Goal: Transaction & Acquisition: Download file/media

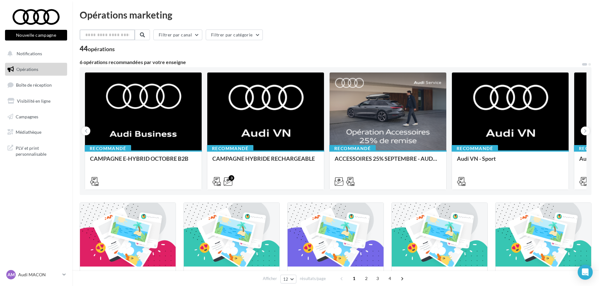
click at [111, 33] on input "text" at bounding box center [107, 34] width 55 height 11
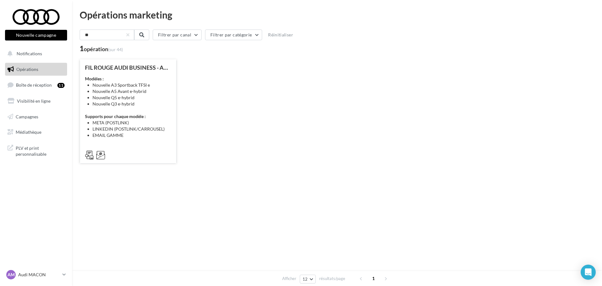
click at [145, 101] on li "Nouvelle Q3 e-hybrid" at bounding box center [132, 104] width 79 height 6
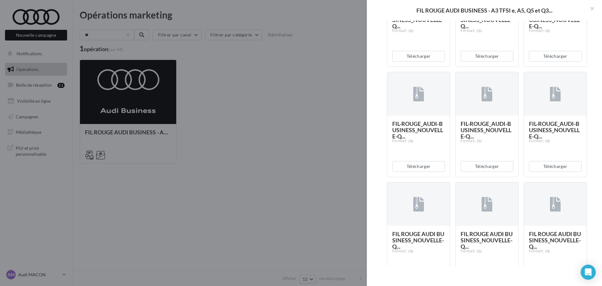
scroll to position [784, 0]
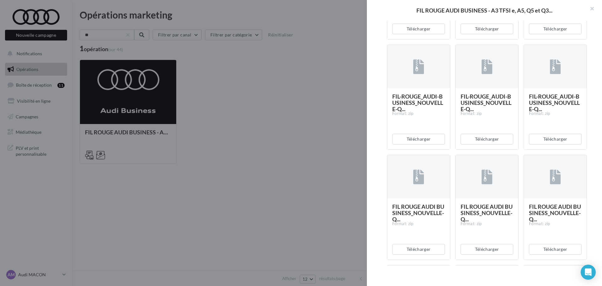
click at [265, 136] on div at bounding box center [301, 143] width 602 height 286
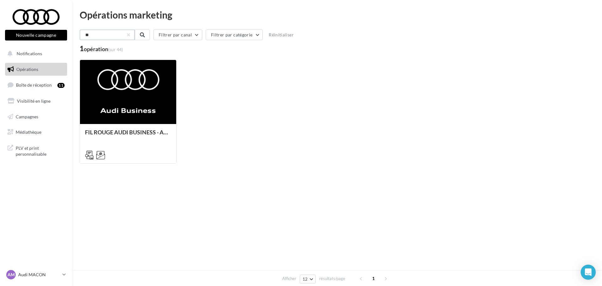
click at [94, 33] on input "**" at bounding box center [107, 34] width 55 height 11
drag, startPoint x: 95, startPoint y: 36, endPoint x: 58, endPoint y: 37, distance: 37.0
click at [58, 36] on div "Nouvelle campagne Nouvelle campagne Notifications Opérations Boîte de réception…" at bounding box center [301, 143] width 602 height 286
type input "**"
click at [44, 132] on link "Médiathèque" at bounding box center [36, 132] width 65 height 13
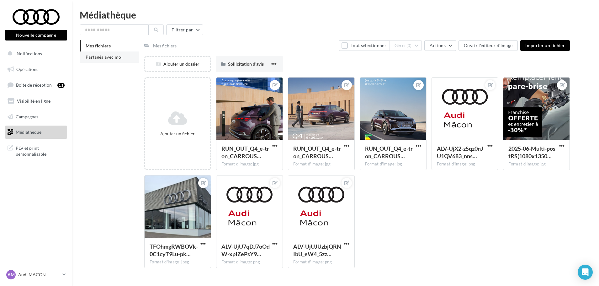
click at [117, 59] on span "Partagés avec moi" at bounding box center [104, 56] width 37 height 5
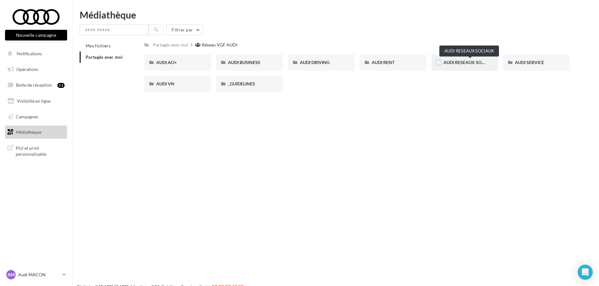
click at [454, 65] on span "AUDI RESEAUX SOCIAUX" at bounding box center [470, 62] width 52 height 5
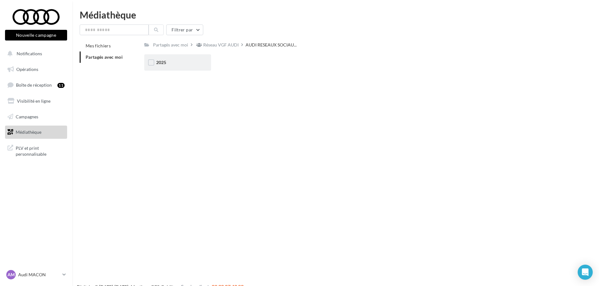
click at [180, 56] on div "2025" at bounding box center [177, 62] width 67 height 16
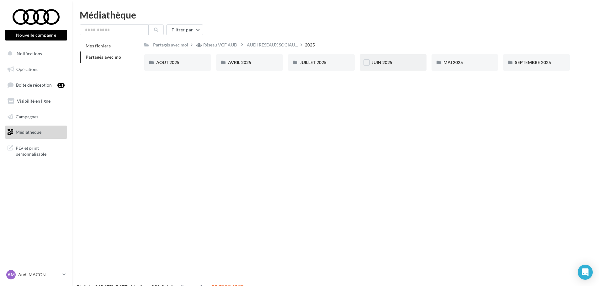
click at [412, 58] on div "JUIN 2025" at bounding box center [393, 62] width 67 height 16
click at [394, 61] on div "JUIN 2025" at bounding box center [393, 62] width 43 height 6
click at [531, 64] on span "SEPTEMBRE 2025" at bounding box center [533, 62] width 36 height 5
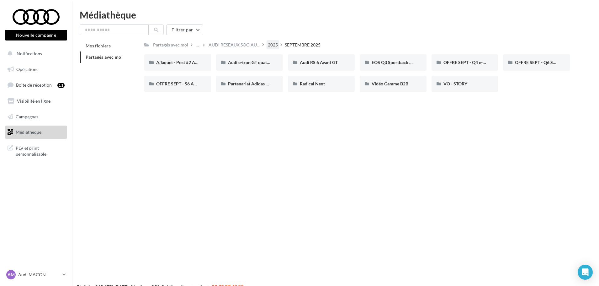
click at [278, 46] on div "2025" at bounding box center [273, 45] width 10 height 6
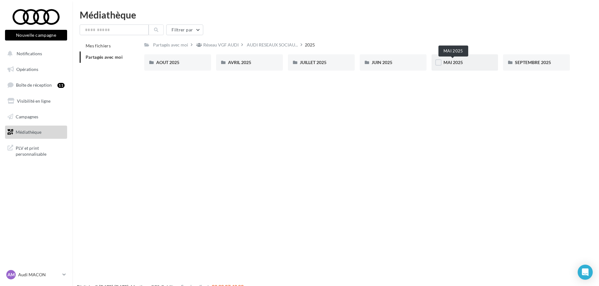
click at [458, 62] on span "MAI 2025" at bounding box center [453, 62] width 19 height 5
click at [277, 45] on div "2025" at bounding box center [273, 45] width 10 height 6
click at [314, 65] on div "JUILLET 2025" at bounding box center [321, 62] width 43 height 6
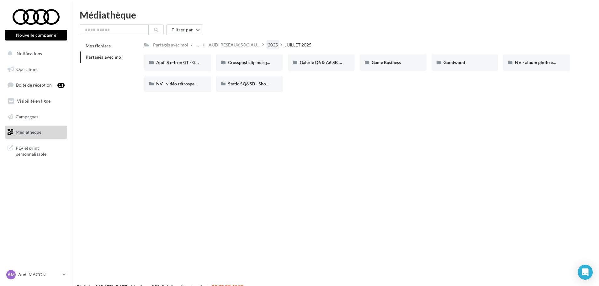
click at [278, 45] on div "2025" at bounding box center [273, 45] width 10 height 6
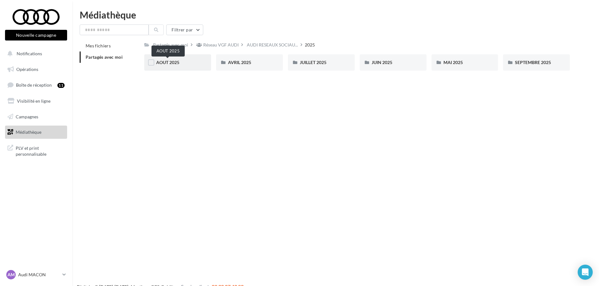
click at [178, 62] on span "AOUT 2025" at bounding box center [167, 62] width 23 height 5
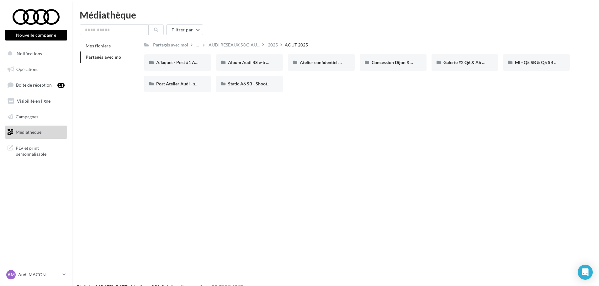
click at [110, 56] on span "Partagés avec moi" at bounding box center [104, 56] width 37 height 5
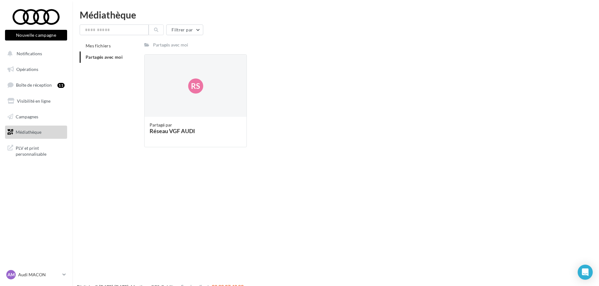
click at [110, 56] on span "Partagés avec moi" at bounding box center [104, 56] width 37 height 5
click at [105, 82] on div "Mes fichiers Partagés avec moi Partagés avec moi Rs Partagé par Réseau VGF AUDI" at bounding box center [338, 96] width 517 height 112
click at [107, 48] on span "Mes fichiers" at bounding box center [98, 45] width 25 height 5
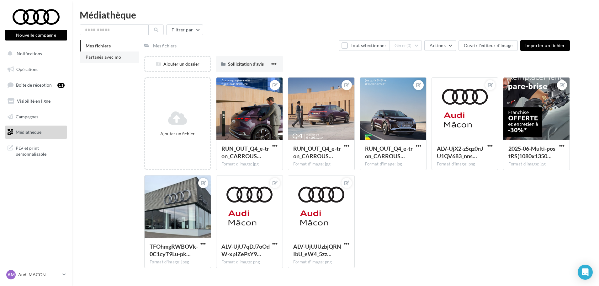
click at [110, 57] on span "Partagés avec moi" at bounding box center [104, 56] width 37 height 5
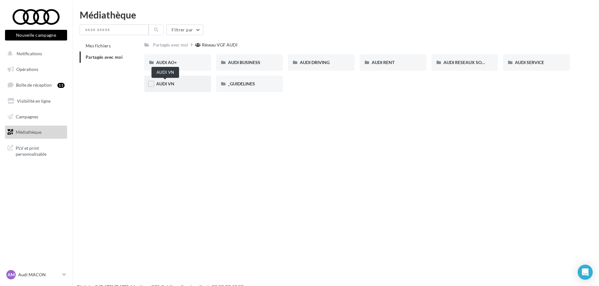
click at [174, 85] on span "AUDI VN" at bounding box center [165, 83] width 18 height 5
click at [222, 45] on div "Réseau VGF AUDI" at bounding box center [220, 45] width 35 height 6
click at [259, 61] on span "AUDI BUSINESS" at bounding box center [244, 62] width 32 height 5
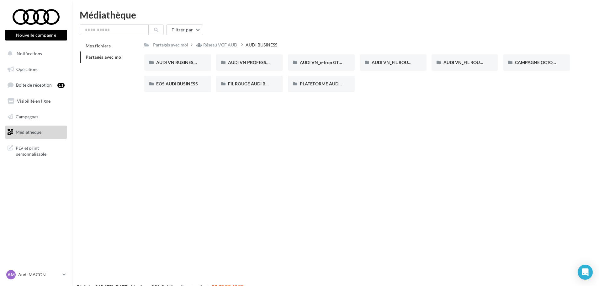
click at [109, 57] on span "Partagés avec moi" at bounding box center [104, 56] width 37 height 5
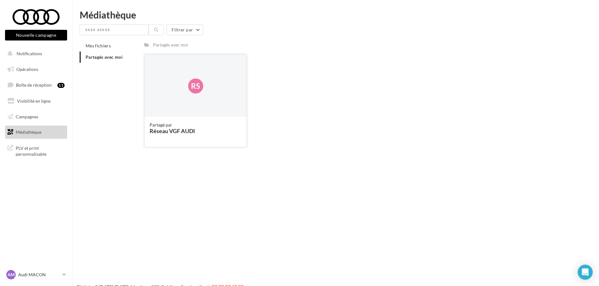
click at [166, 102] on div "Rs" at bounding box center [196, 86] width 102 height 63
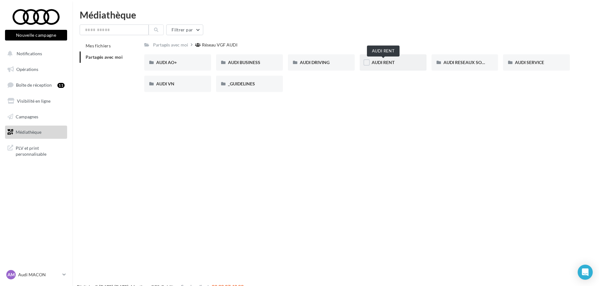
click at [389, 62] on span "AUDI RENT" at bounding box center [383, 62] width 23 height 5
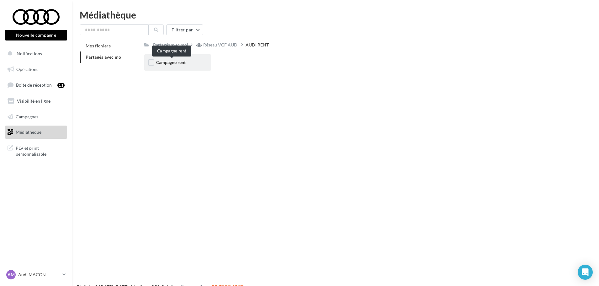
click at [167, 65] on span "Campagne rent" at bounding box center [170, 62] width 29 height 5
click at [187, 63] on div "CARROUSELS" at bounding box center [177, 62] width 43 height 6
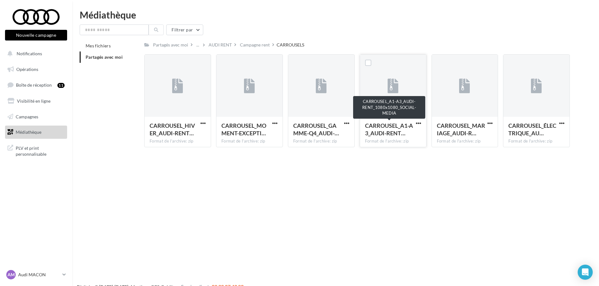
click at [385, 129] on span "CARROUSEL_A1-A3_AUDI-RENT…" at bounding box center [389, 129] width 48 height 14
click at [408, 69] on div at bounding box center [393, 86] width 66 height 63
click at [388, 131] on span "CARROUSEL_A1-A3_AUDI-RENT…" at bounding box center [389, 129] width 48 height 14
click at [418, 122] on span "button" at bounding box center [418, 122] width 5 height 5
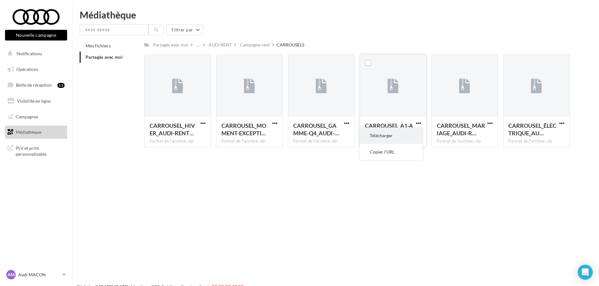
click at [390, 138] on button "Télécharger" at bounding box center [391, 135] width 63 height 16
drag, startPoint x: 481, startPoint y: 1, endPoint x: 461, endPoint y: 35, distance: 39.7
click at [461, 35] on div "Filtrer par" at bounding box center [336, 29] width 512 height 11
